Goal: Information Seeking & Learning: Learn about a topic

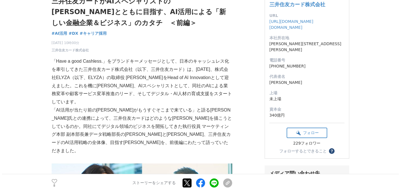
scroll to position [58, 0]
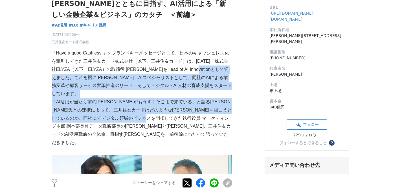
drag, startPoint x: 206, startPoint y: 68, endPoint x: 204, endPoint y: 107, distance: 39.0
click at [204, 107] on p "「AI活用が当たり前の未来がもうすぐそこまで来ている」と語る野口氏との連携によって、三井住友カードはどのような未来を描こうとしているのか。同社にてデジタル領域…" at bounding box center [142, 122] width 180 height 49
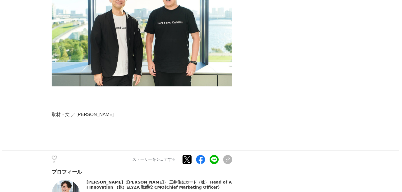
scroll to position [2031, 0]
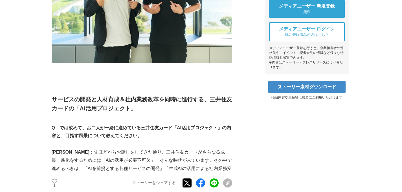
scroll to position [298, 0]
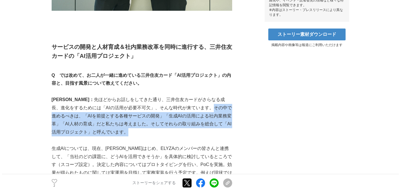
drag, startPoint x: 174, startPoint y: 101, endPoint x: 177, endPoint y: 123, distance: 21.6
click at [177, 123] on p "白石： 先ほどからお話しをしてきた通り、三井住友カードがさらなる成長、進化をするためには「AIの活用が必要不可欠」、そんな時代が来ています。その中で進めるべき…" at bounding box center [142, 116] width 180 height 41
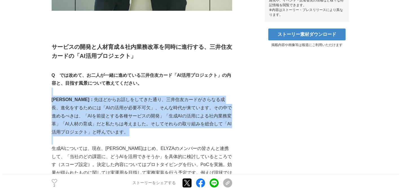
drag, startPoint x: 156, startPoint y: 88, endPoint x: 156, endPoint y: 139, distance: 50.4
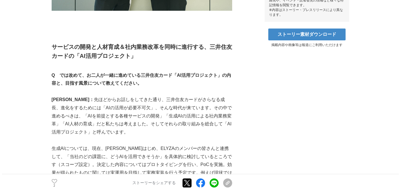
click at [156, 144] on p "生成AIについては、現在、[PERSON_NAME]はじめ、ELYZAのメンバーの皆さんと連携して、「当社のどの課題に、どうAIを活用できそうか」を具体的に検…" at bounding box center [142, 168] width 180 height 49
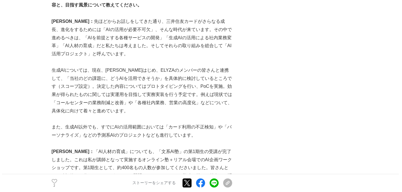
scroll to position [385, 0]
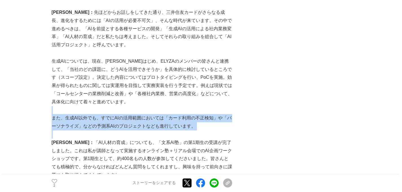
drag, startPoint x: 176, startPoint y: 99, endPoint x: 176, endPoint y: 127, distance: 27.3
click at [176, 130] on p at bounding box center [142, 134] width 180 height 8
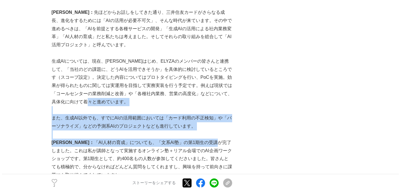
drag, startPoint x: 180, startPoint y: 96, endPoint x: 185, endPoint y: 133, distance: 37.8
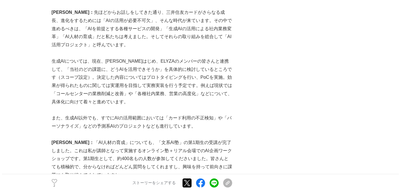
click at [185, 138] on p "野口： 「AI人材の育成」についても、「文系AI塾」の第1期生の受講が完了しました。これは私が講師となって実施するオンライン塾＋リアル会場でのAI企画ワークシ…" at bounding box center [142, 158] width 180 height 41
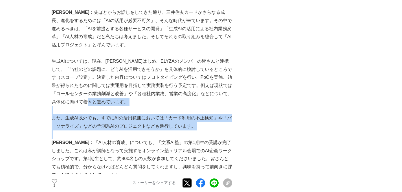
drag, startPoint x: 184, startPoint y: 105, endPoint x: 187, endPoint y: 125, distance: 20.2
click at [187, 130] on p at bounding box center [142, 134] width 180 height 8
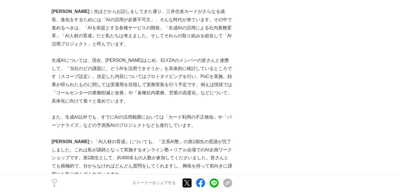
scroll to position [474, 0]
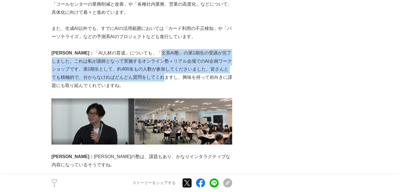
drag, startPoint x: 128, startPoint y: 47, endPoint x: 128, endPoint y: 68, distance: 21.4
click at [128, 68] on p "野口： 「AI人材の育成」についても、「文系AI塾」の第1期生の受講が完了しました。これは私が講師となって実施するオンライン塾＋リアル会場でのAI企画ワークシ…" at bounding box center [142, 69] width 180 height 41
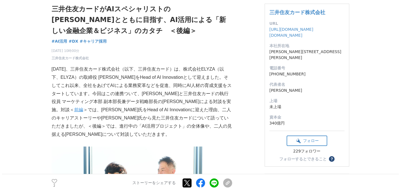
scroll to position [12, 0]
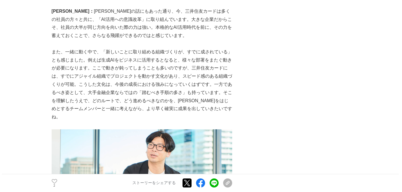
scroll to position [1038, 0]
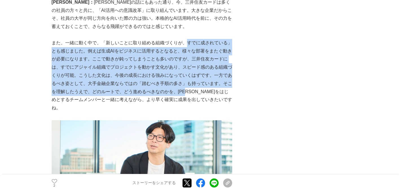
click at [192, 63] on p "また、一緒に動く中で、「新しいことに取り組める組織づくりが、すでに成されている」とも感じました。例えば生成AIをビジネスに活用するとなると、様々な部署をまたぐ…" at bounding box center [142, 75] width 180 height 73
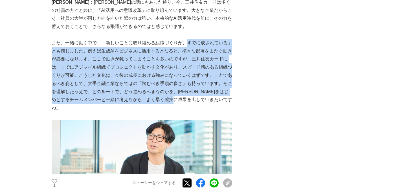
click at [192, 63] on p "また、一緒に動く中で、「新しいことに取り組める組織づくりが、すでに成されている」とも感じました。例えば生成AIをビジネスに活用するとなると、様々な部署をまたぐ…" at bounding box center [142, 75] width 180 height 73
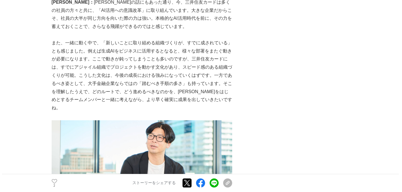
scroll to position [1152, 0]
